Goal: Task Accomplishment & Management: Manage account settings

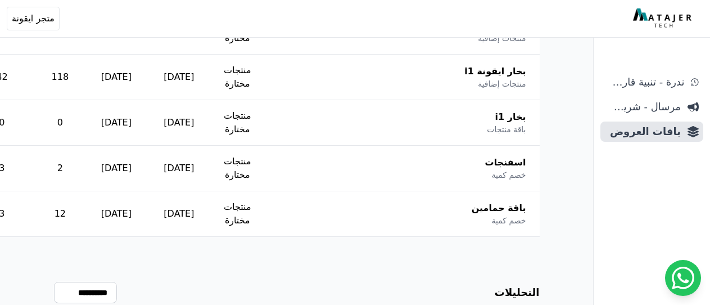
scroll to position [562, -86]
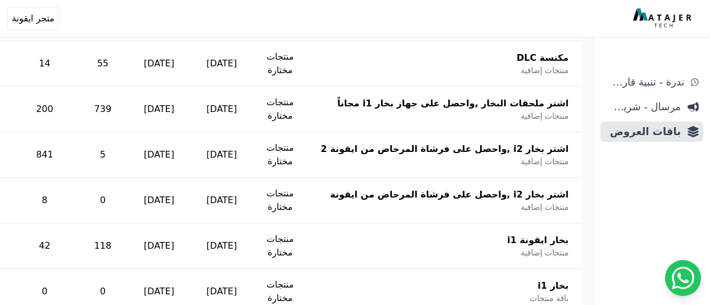
scroll to position [394, -86]
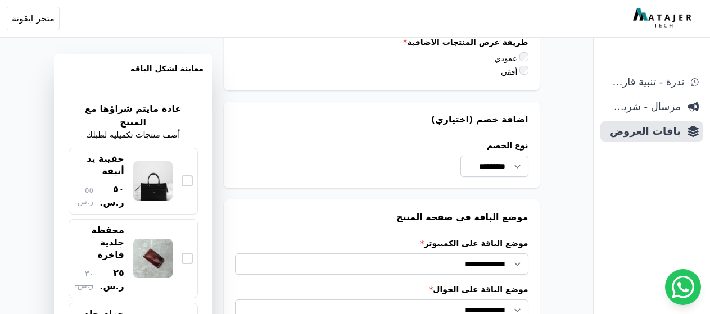
scroll to position [844, 0]
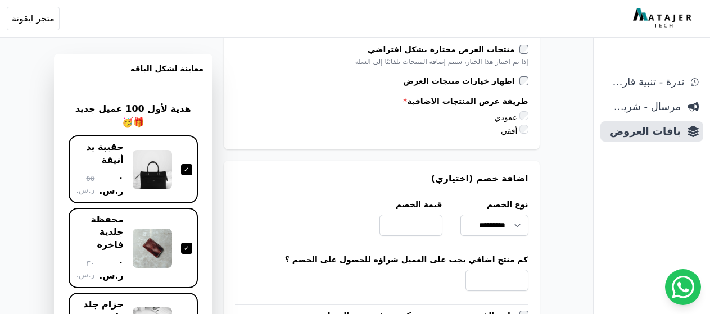
scroll to position [703, 0]
